Goal: Task Accomplishment & Management: Use online tool/utility

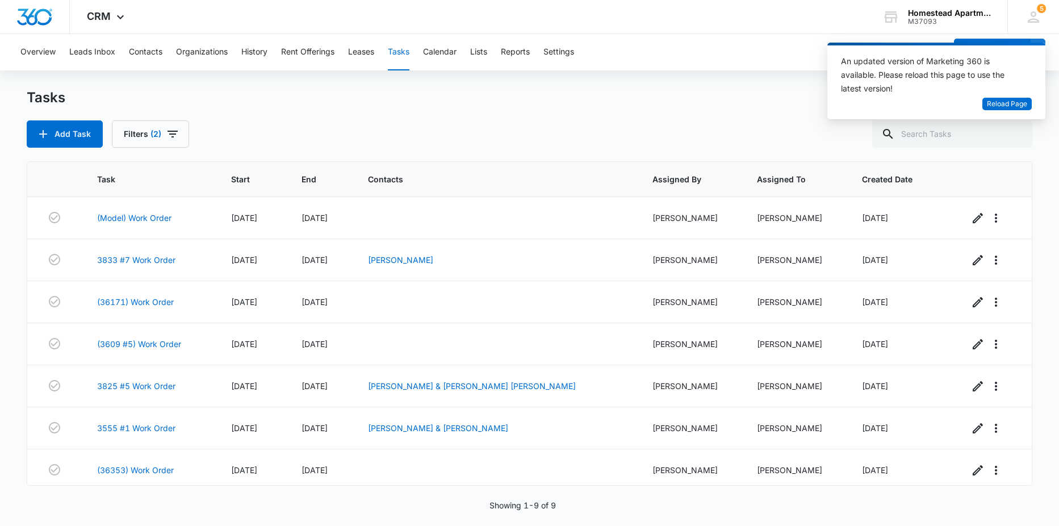
scroll to position [90, 0]
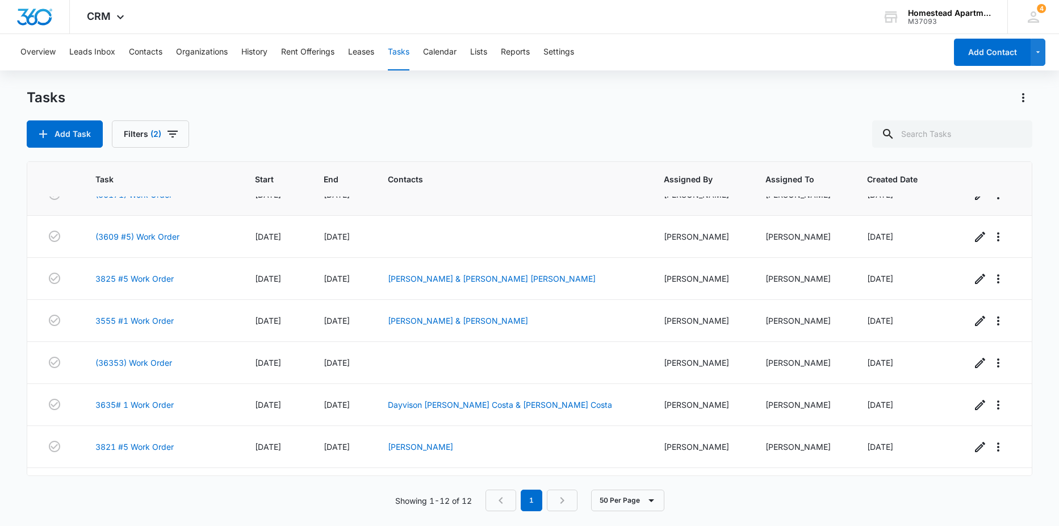
scroll to position [225, 0]
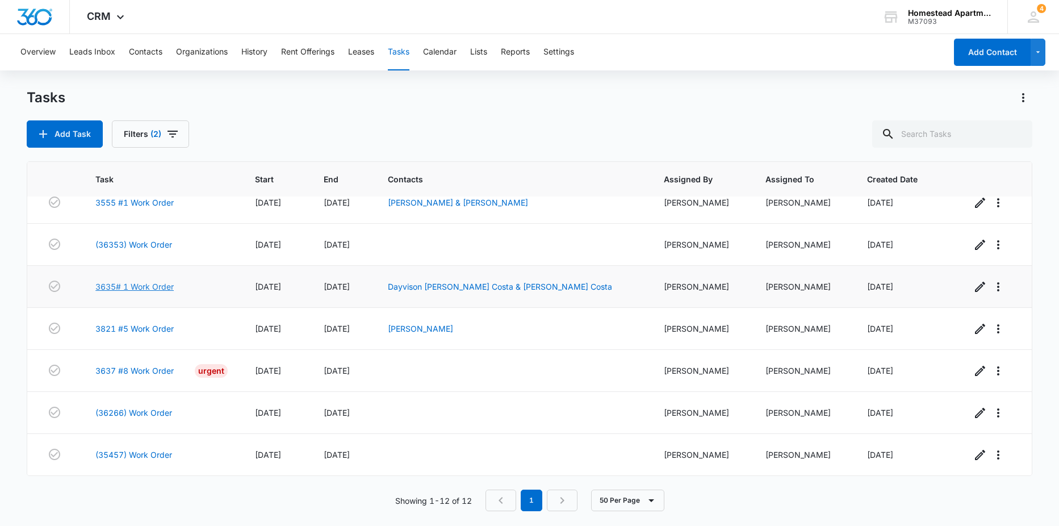
click at [128, 286] on link "3635# 1 Work Order" at bounding box center [134, 287] width 78 height 12
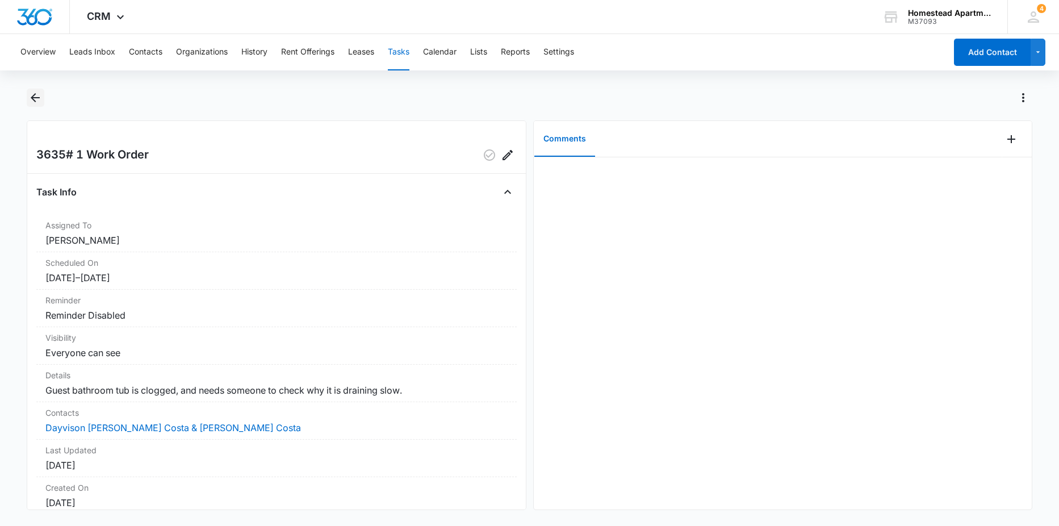
click at [37, 97] on icon "Back" at bounding box center [35, 97] width 9 height 9
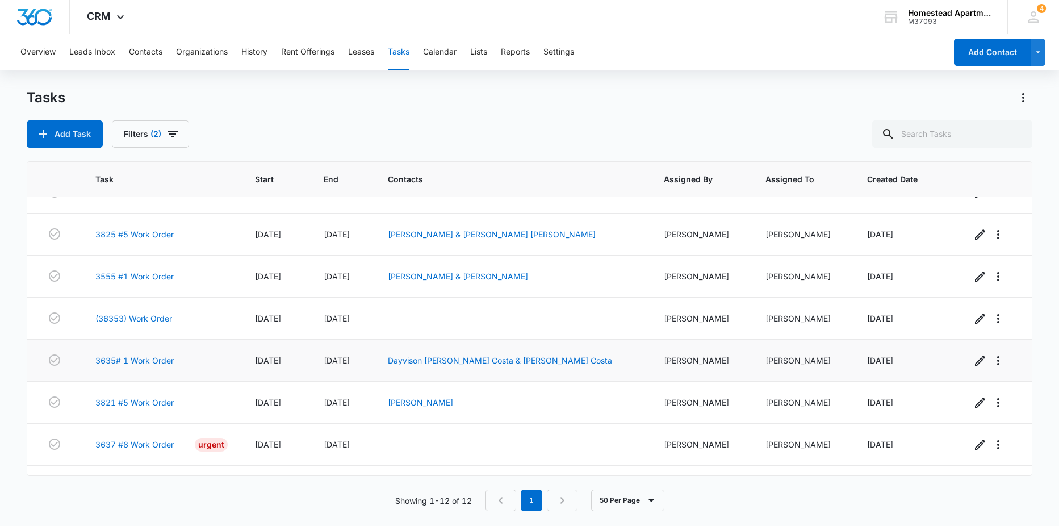
scroll to position [170, 0]
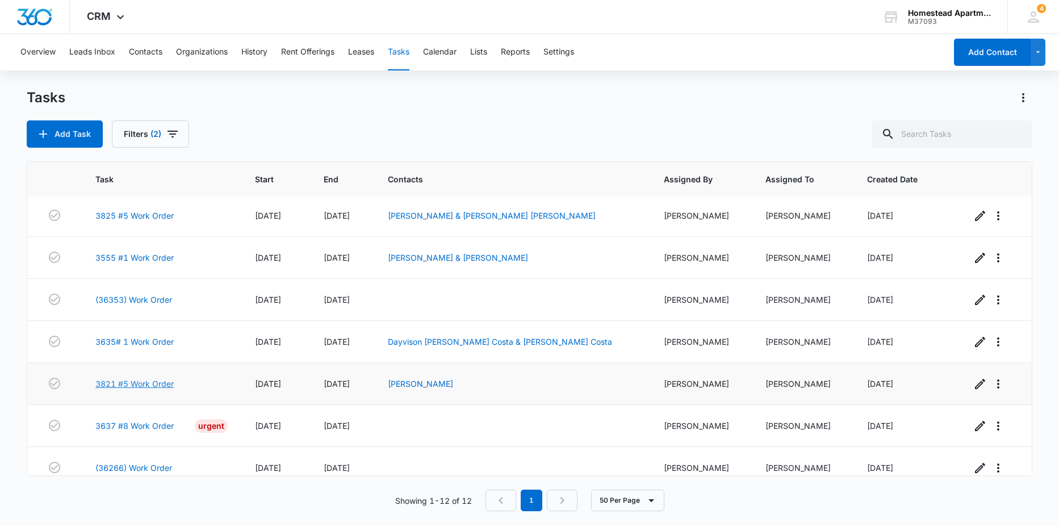
click at [157, 387] on link "3821 #5 Work Order" at bounding box center [134, 384] width 78 height 12
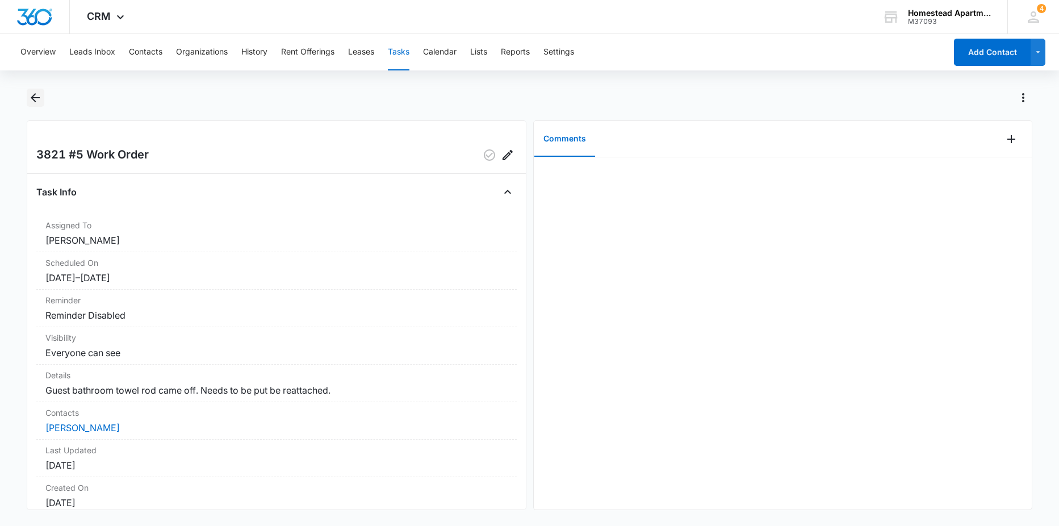
click at [31, 104] on icon "Back" at bounding box center [35, 98] width 14 height 14
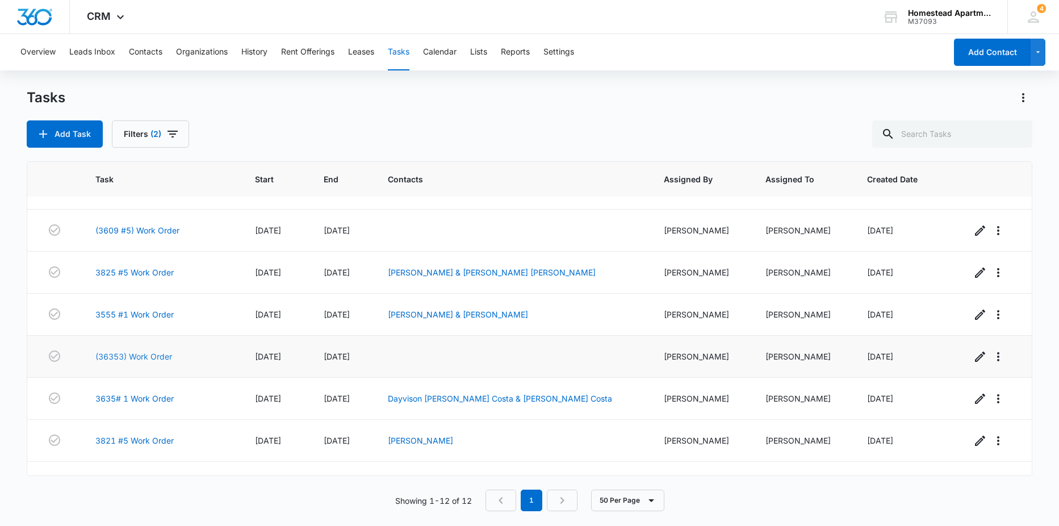
scroll to position [225, 0]
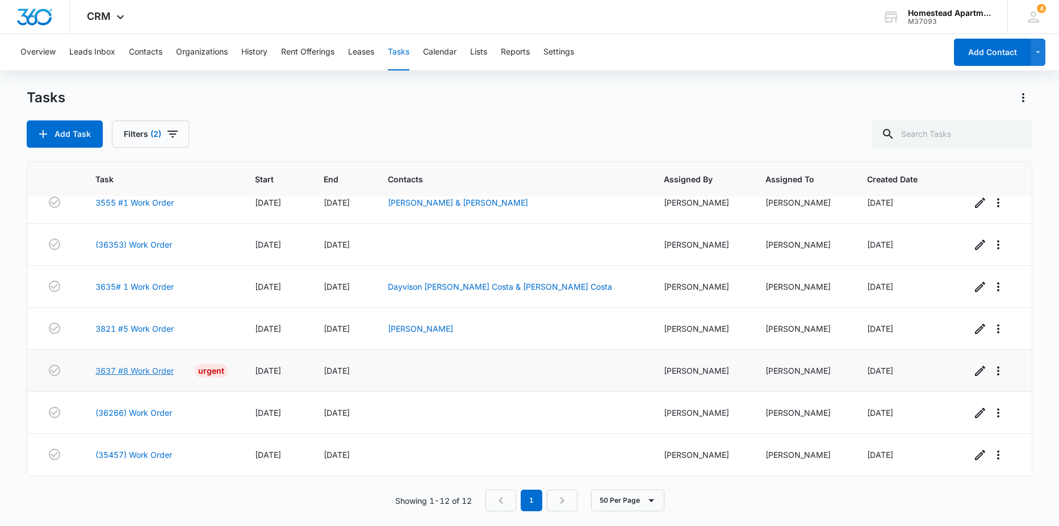
click at [99, 370] on link "3637 #8 Work Order" at bounding box center [134, 371] width 78 height 12
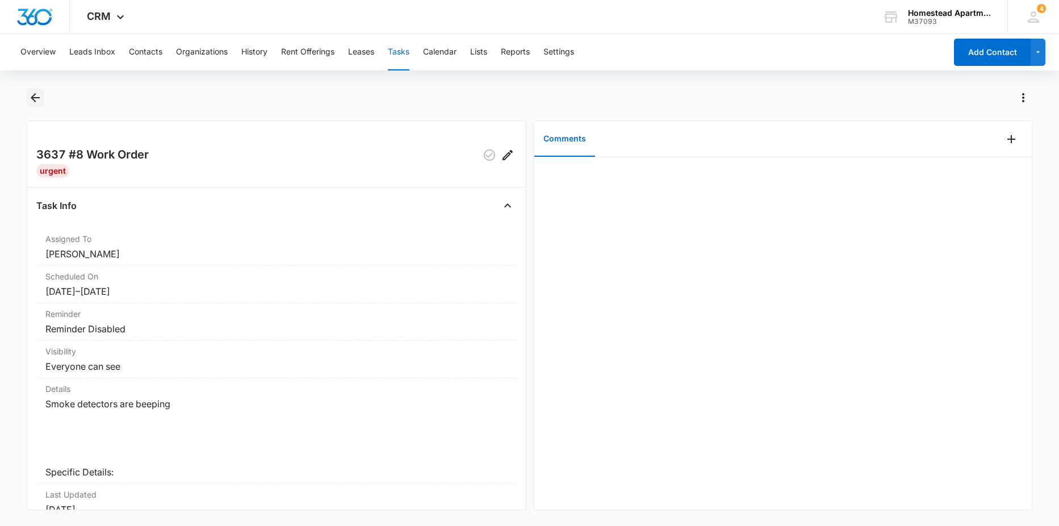
click at [36, 97] on icon "Back" at bounding box center [35, 98] width 14 height 14
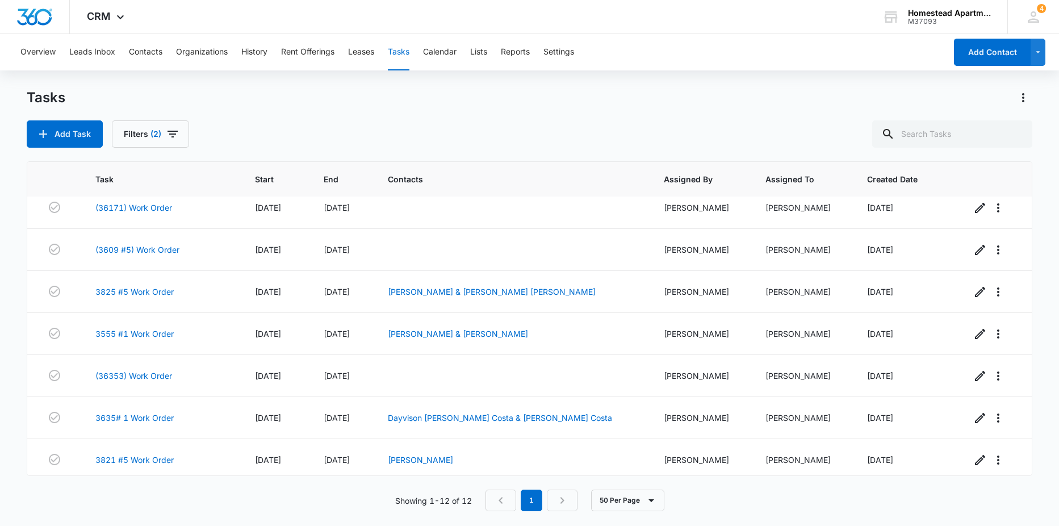
scroll to position [225, 0]
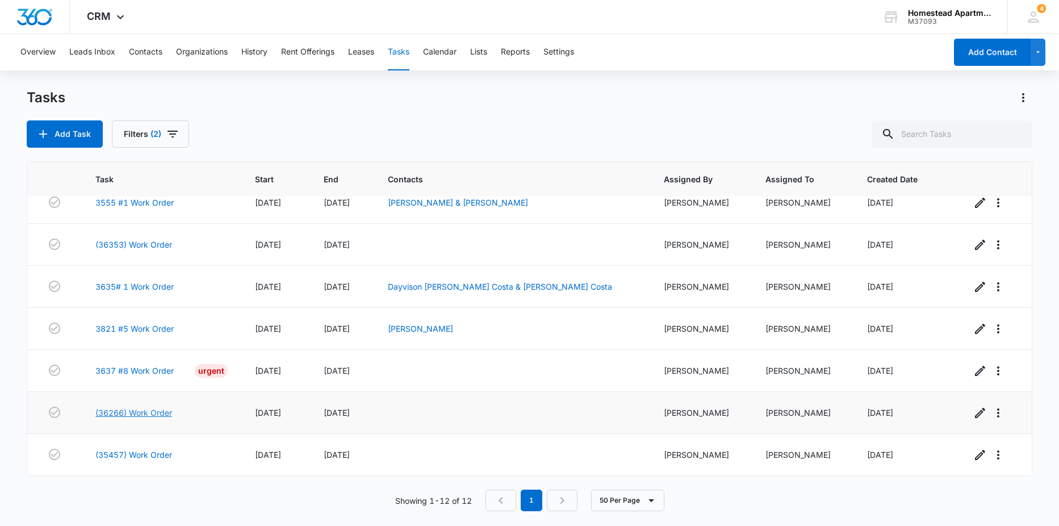
click at [137, 411] on link "(36266) Work Order" at bounding box center [133, 413] width 77 height 12
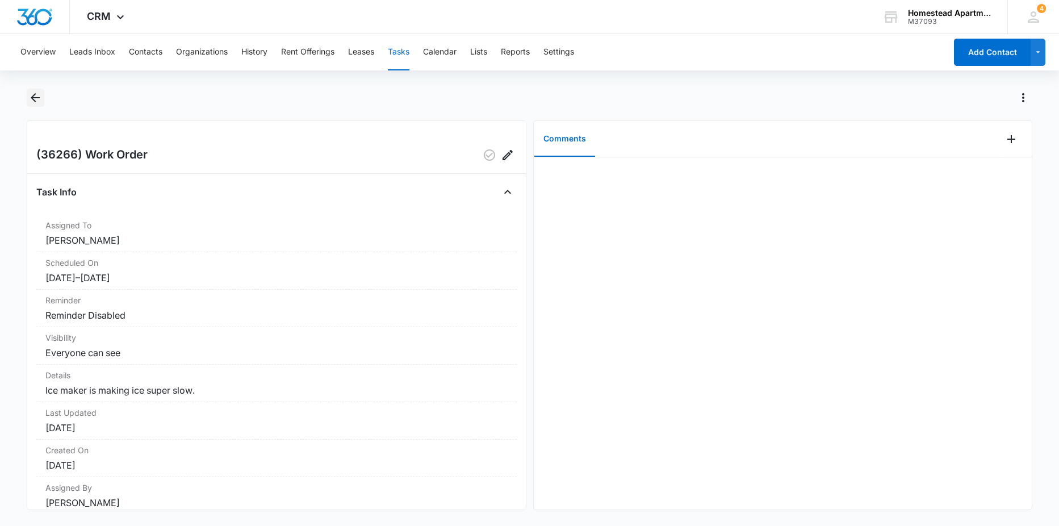
click at [32, 99] on icon "Back" at bounding box center [35, 98] width 14 height 14
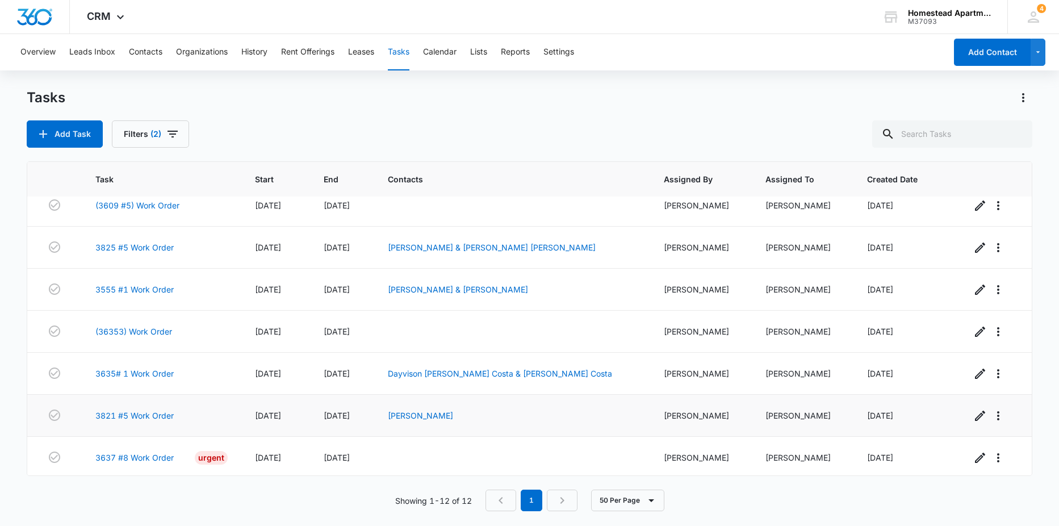
scroll to position [225, 0]
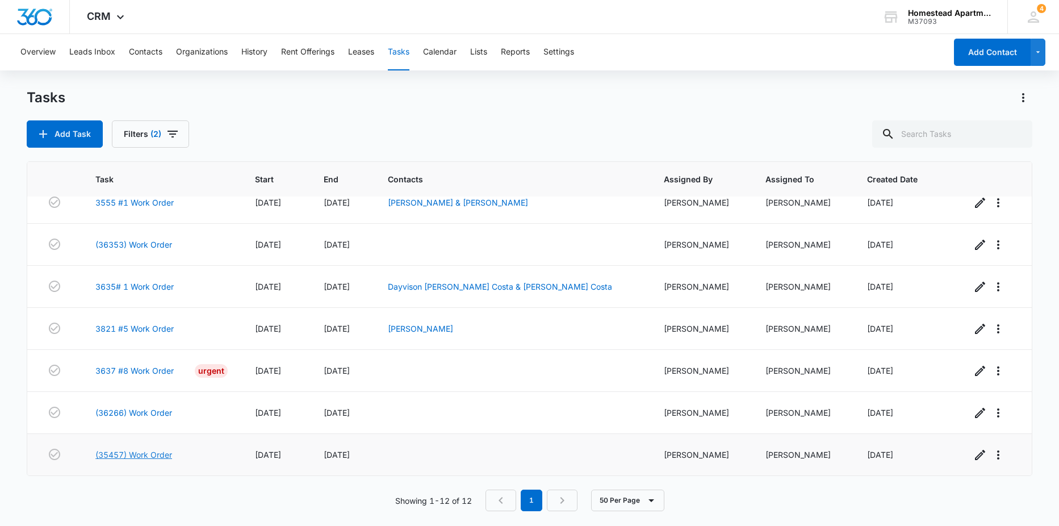
click at [121, 455] on link "(35457) Work Order" at bounding box center [133, 455] width 77 height 12
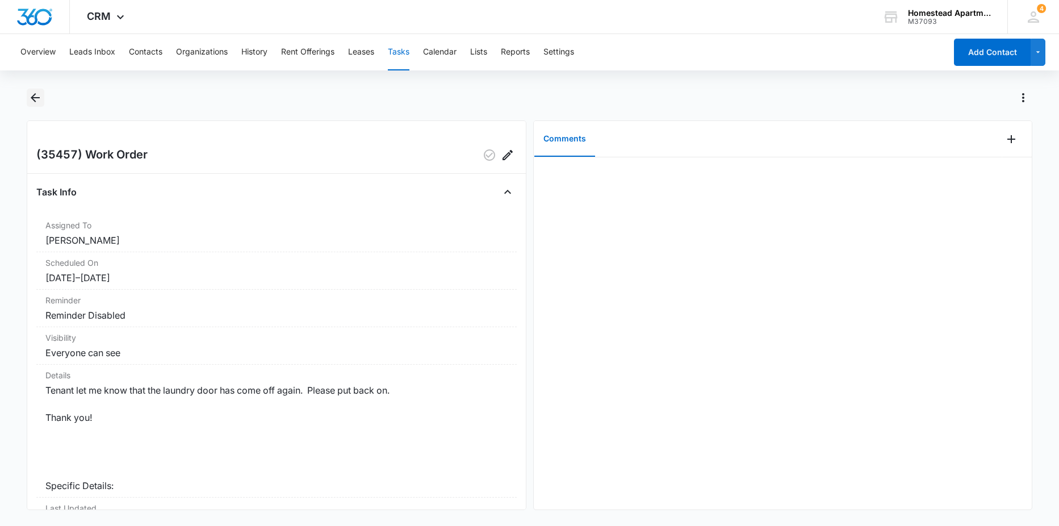
click at [34, 102] on icon "Back" at bounding box center [35, 98] width 14 height 14
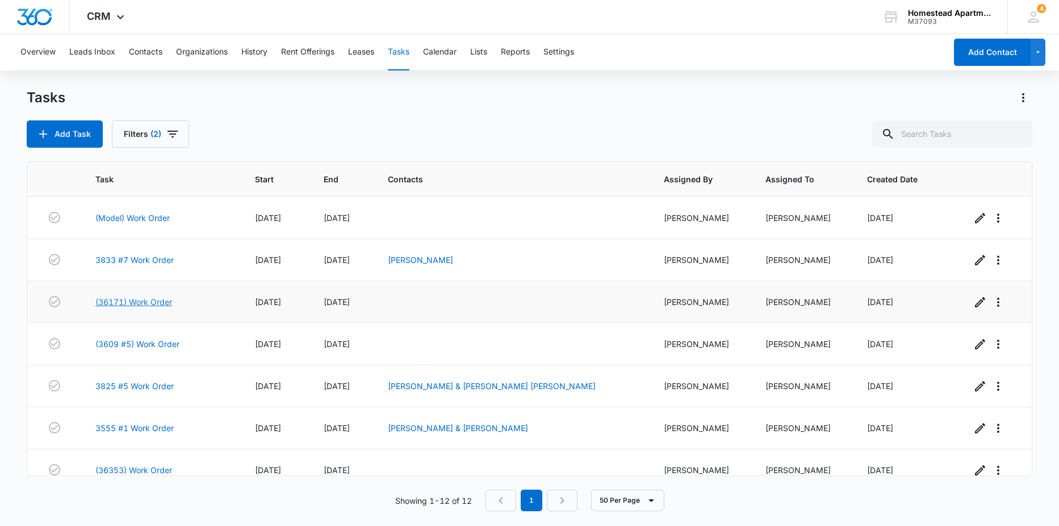
click at [157, 299] on link "(36171) Work Order" at bounding box center [133, 302] width 77 height 12
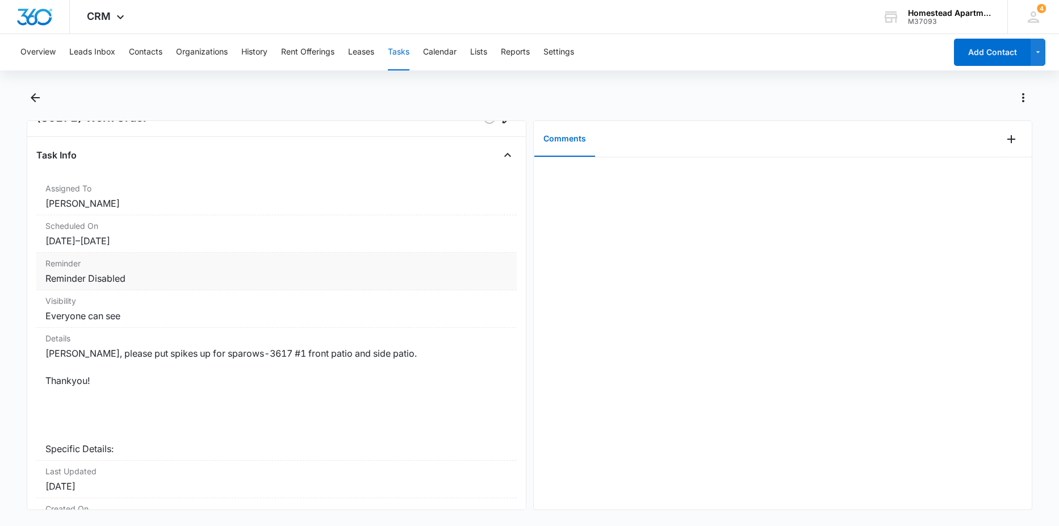
scroll to position [57, 0]
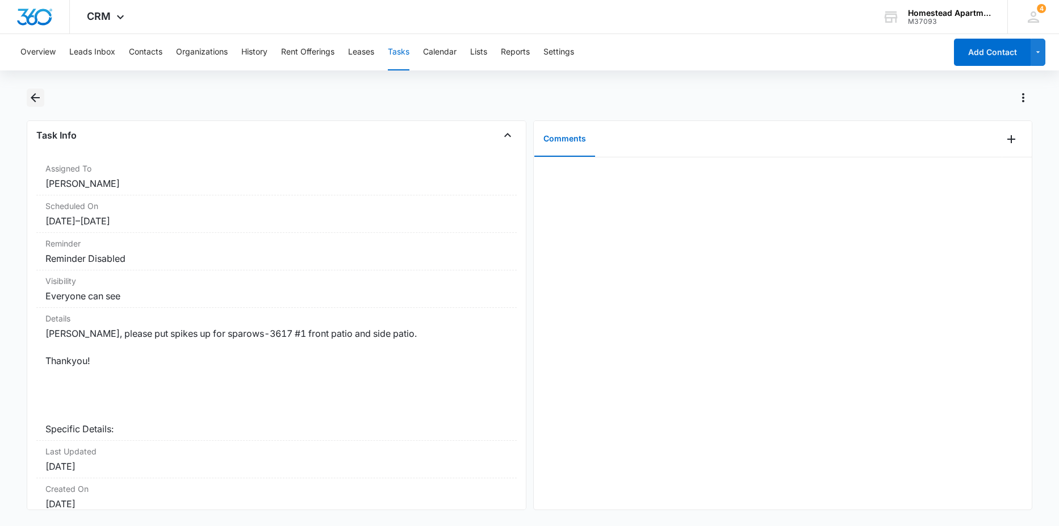
click at [36, 102] on icon "Back" at bounding box center [35, 97] width 9 height 9
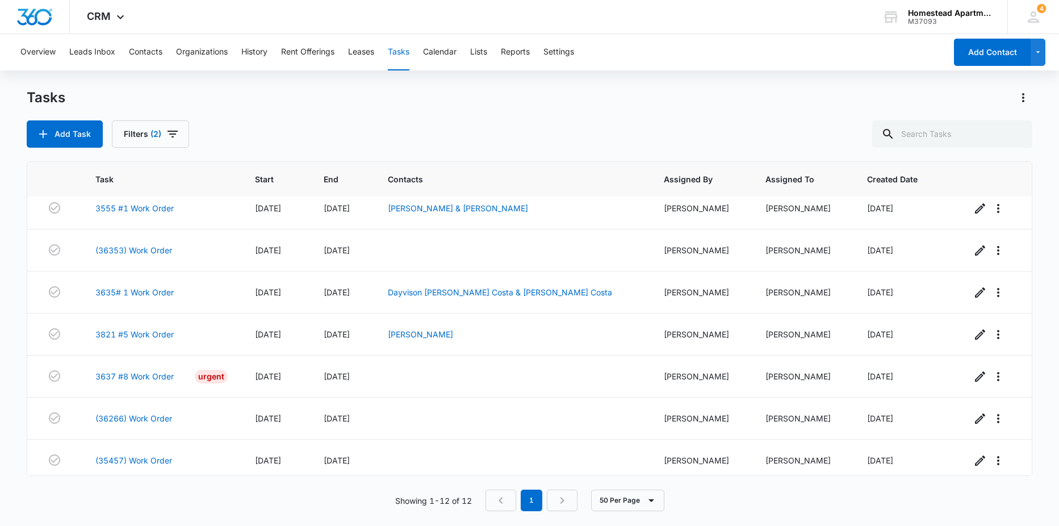
scroll to position [225, 0]
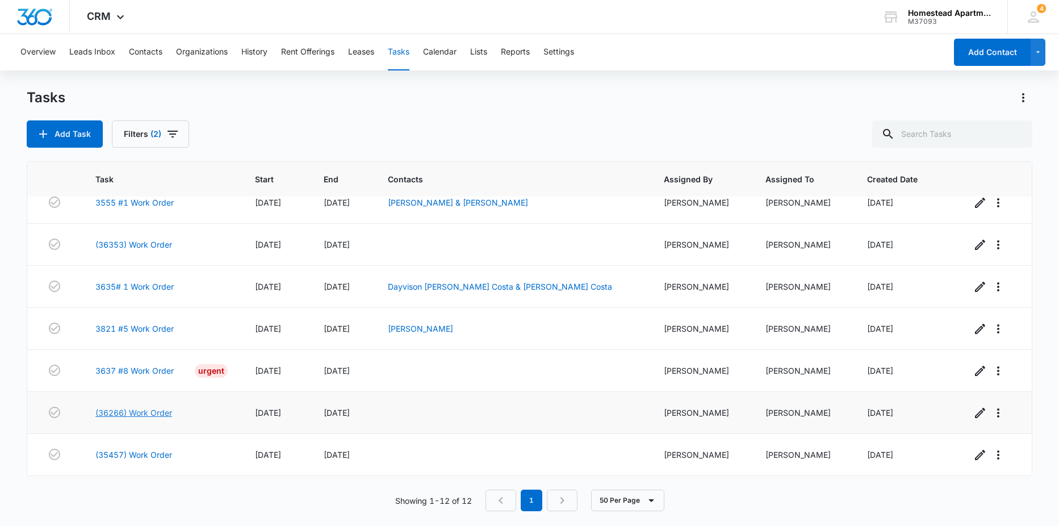
click at [137, 416] on link "(36266) Work Order" at bounding box center [133, 413] width 77 height 12
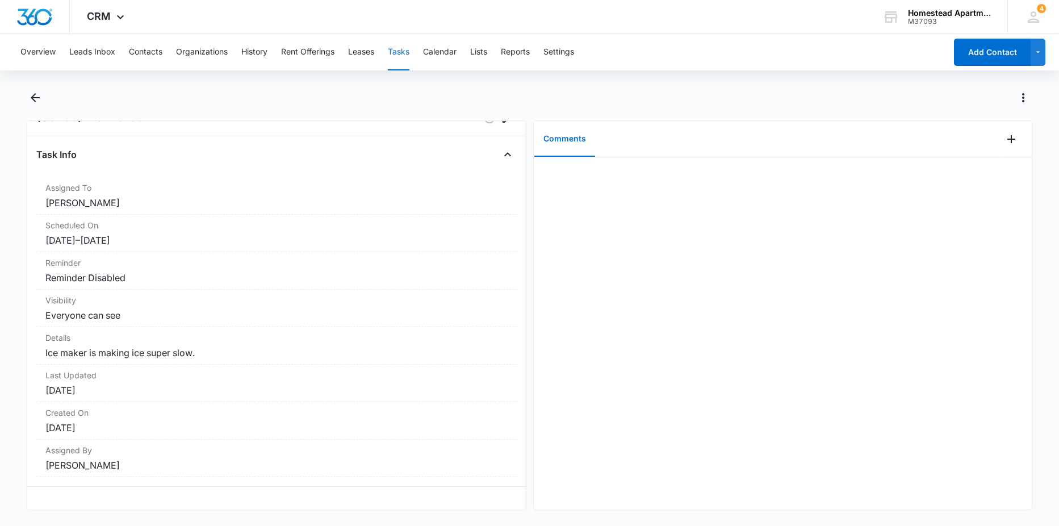
scroll to position [28, 0]
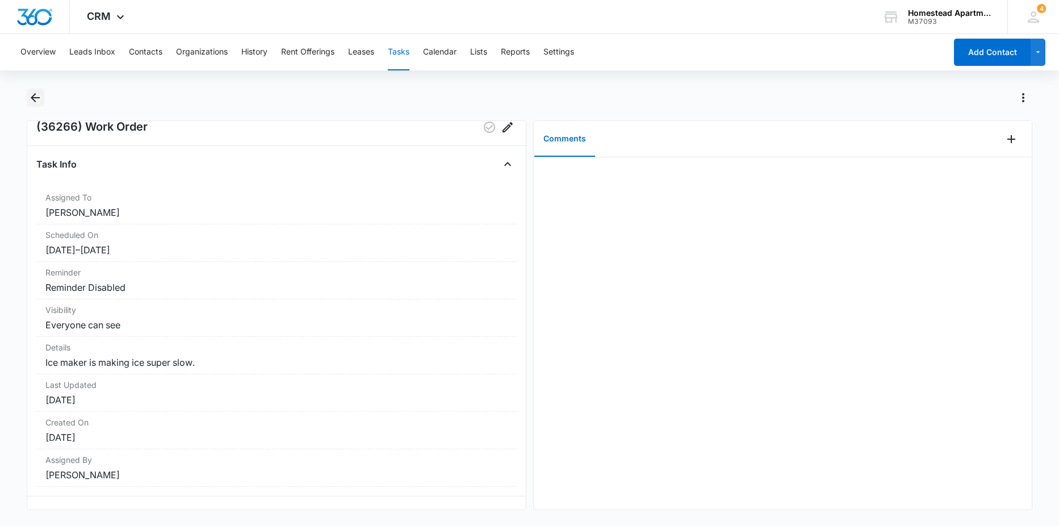
click at [35, 99] on icon "Back" at bounding box center [35, 98] width 14 height 14
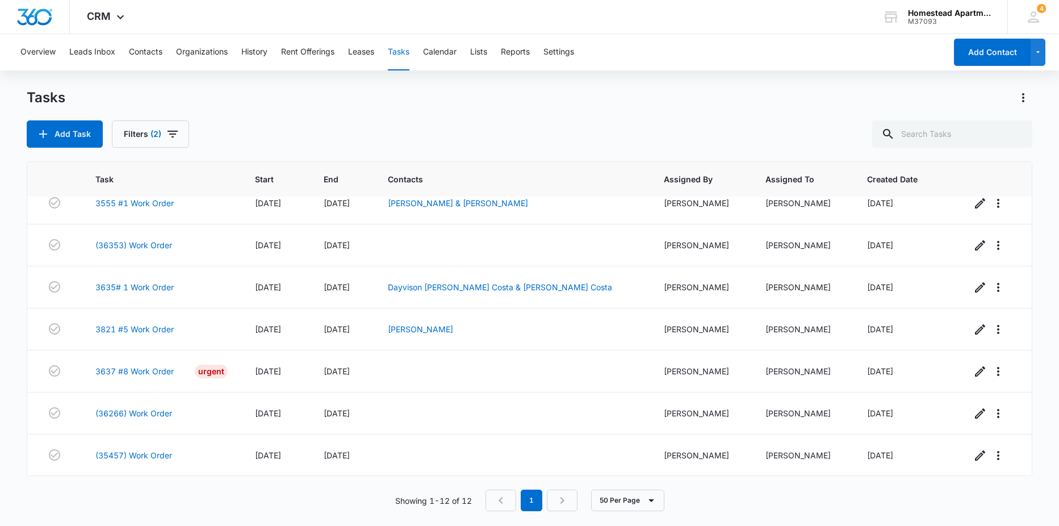
scroll to position [225, 0]
click at [97, 457] on link "(35457) Work Order" at bounding box center [133, 455] width 77 height 12
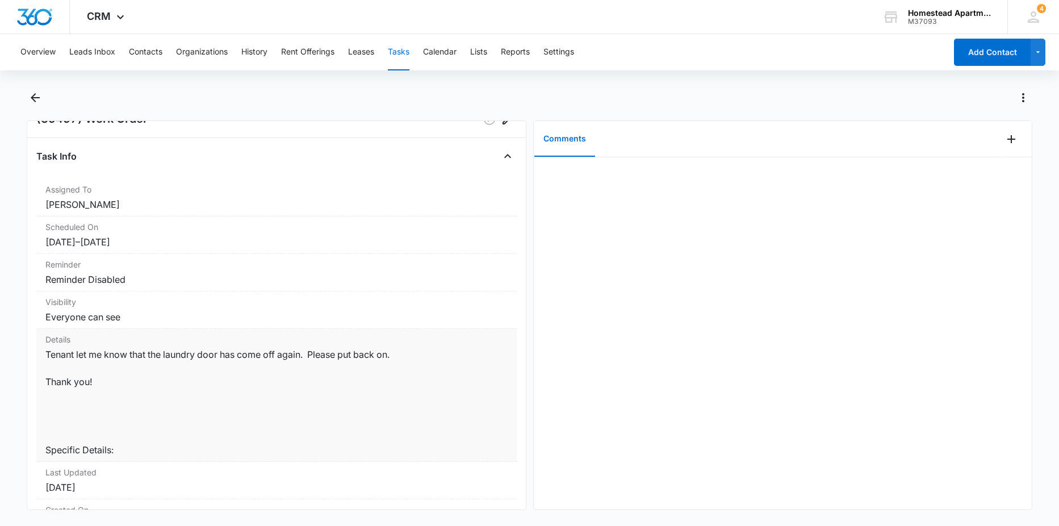
scroll to position [196, 0]
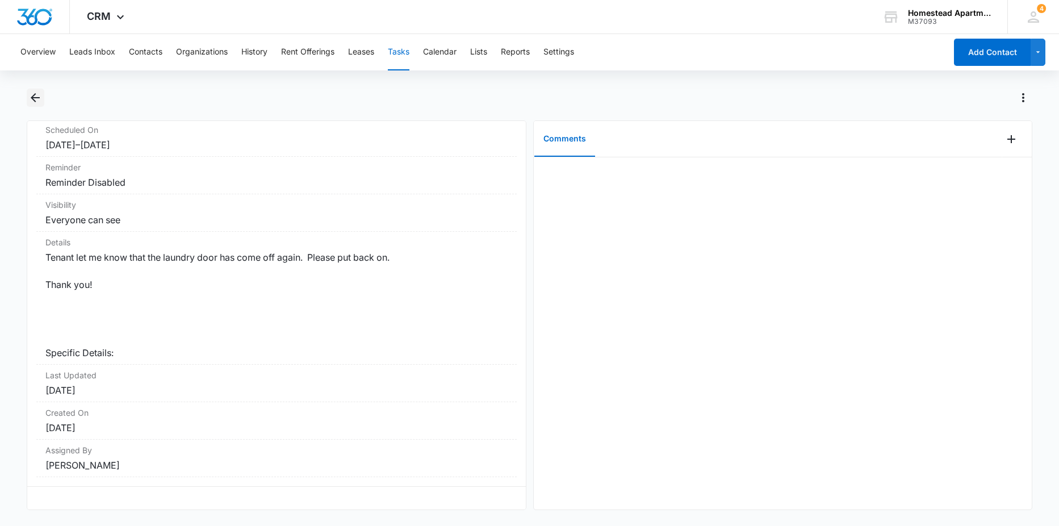
click at [44, 102] on button "Back" at bounding box center [36, 98] width 18 height 18
